Goal: Information Seeking & Learning: Learn about a topic

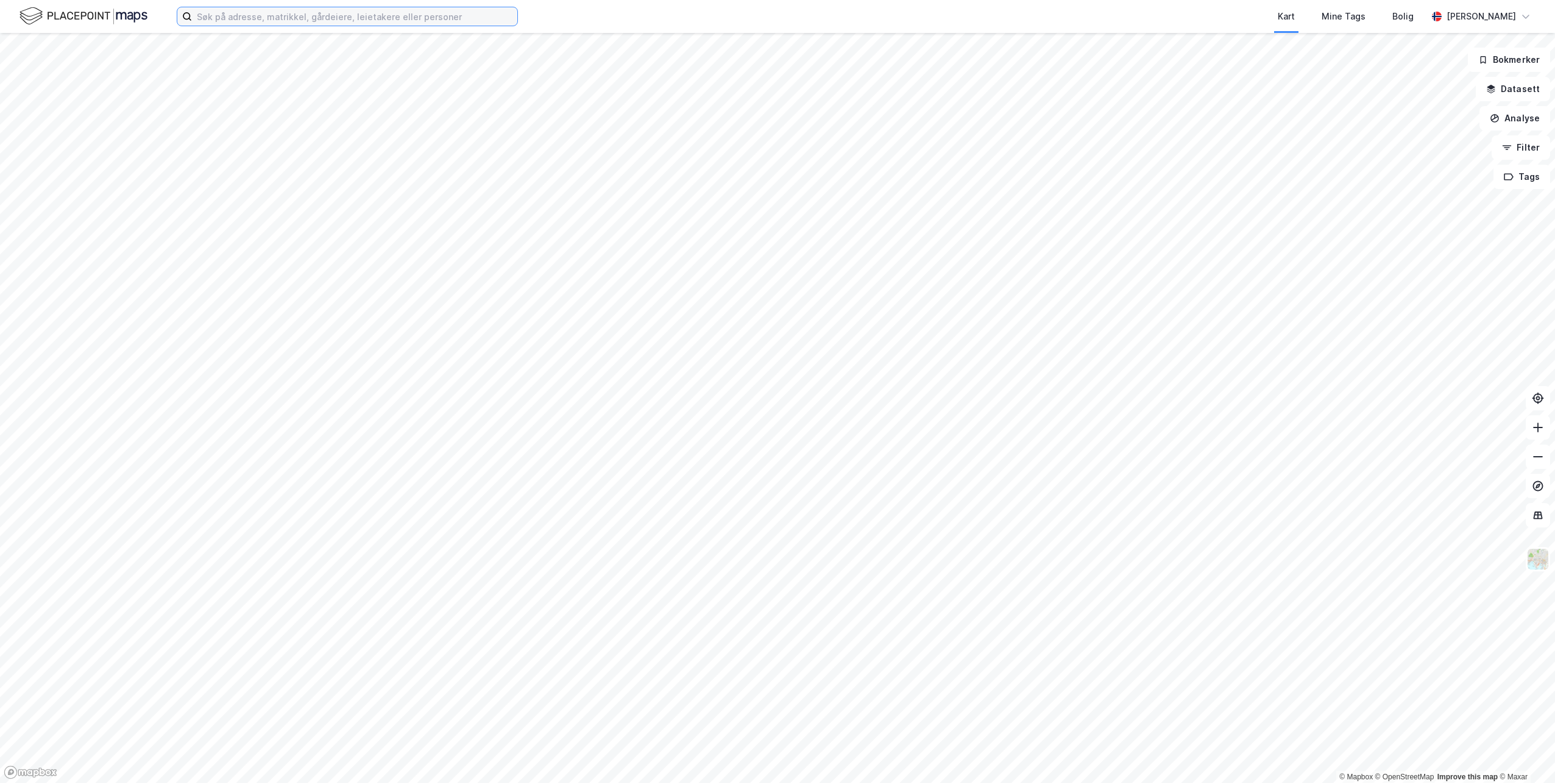
click at [397, 12] on input at bounding box center [354, 16] width 325 height 18
click at [575, 11] on div "Kart Mine Tags Bolig [PERSON_NAME]" at bounding box center [777, 16] width 1555 height 33
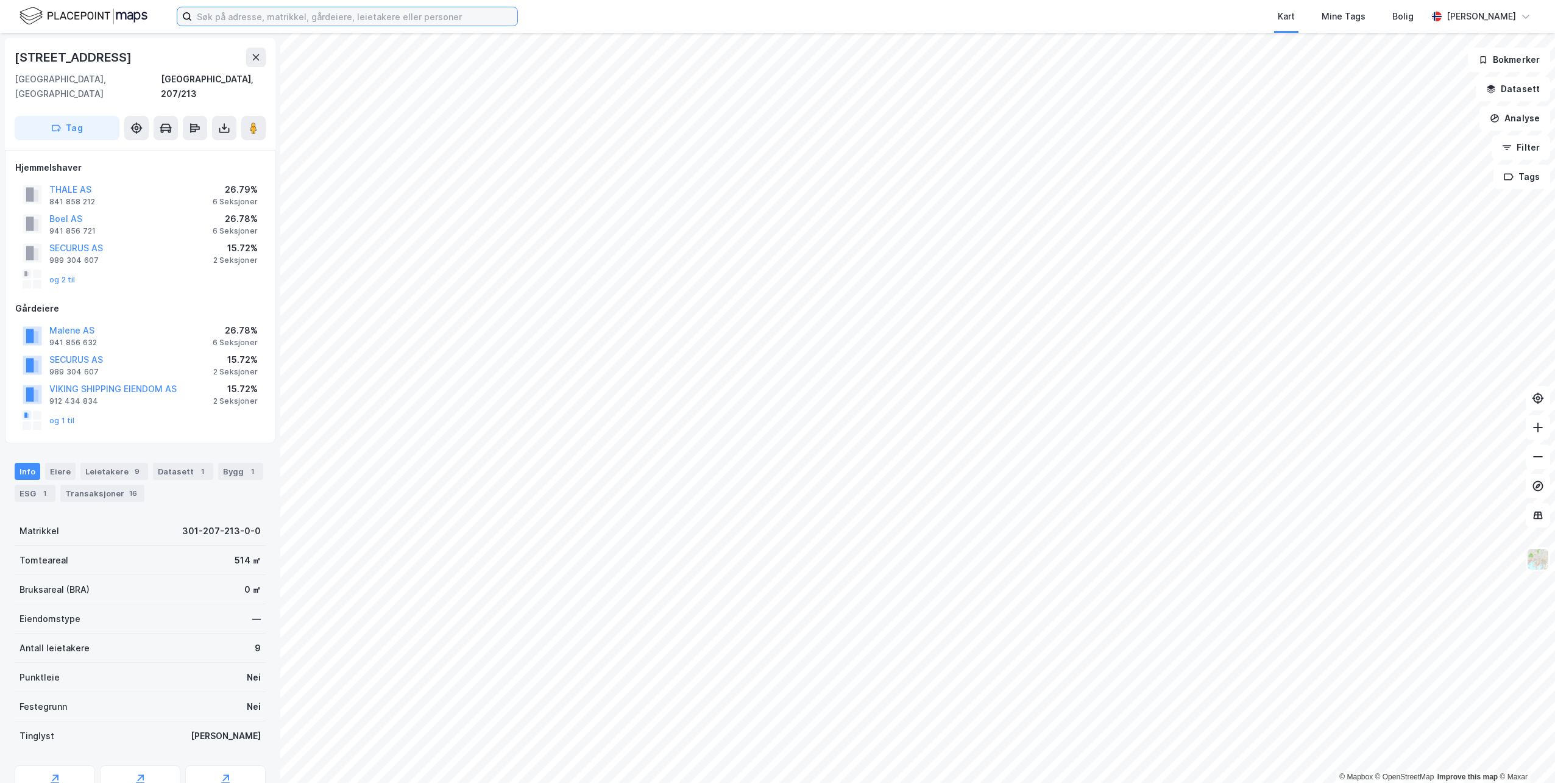
click at [284, 18] on input at bounding box center [354, 16] width 325 height 18
click at [652, 26] on div "Kart Mine Tags Bolig" at bounding box center [1002, 16] width 851 height 33
